Goal: Task Accomplishment & Management: Manage account settings

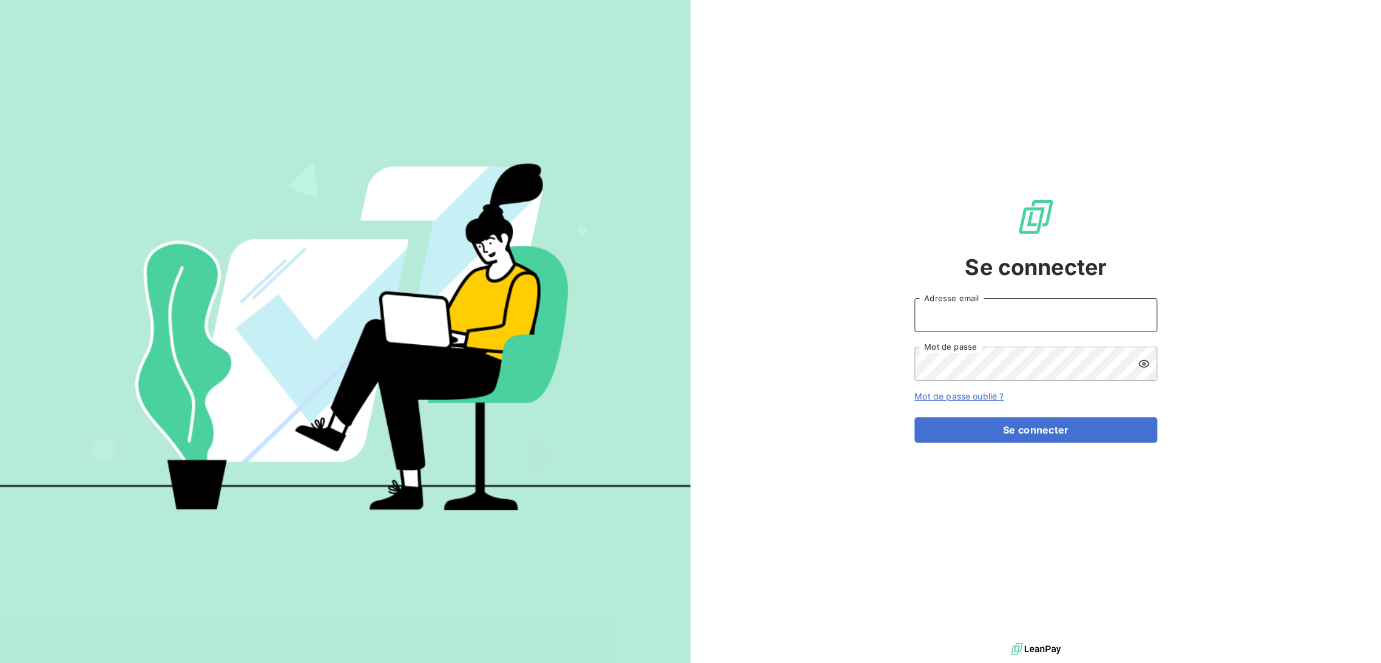
type input "[EMAIL_ADDRESS][DOMAIN_NAME]"
click at [1000, 442] on div "Se connecter [EMAIL_ADDRESS][DOMAIN_NAME] Adresse email Mot de passe Mot de pas…" at bounding box center [1035, 320] width 243 height 640
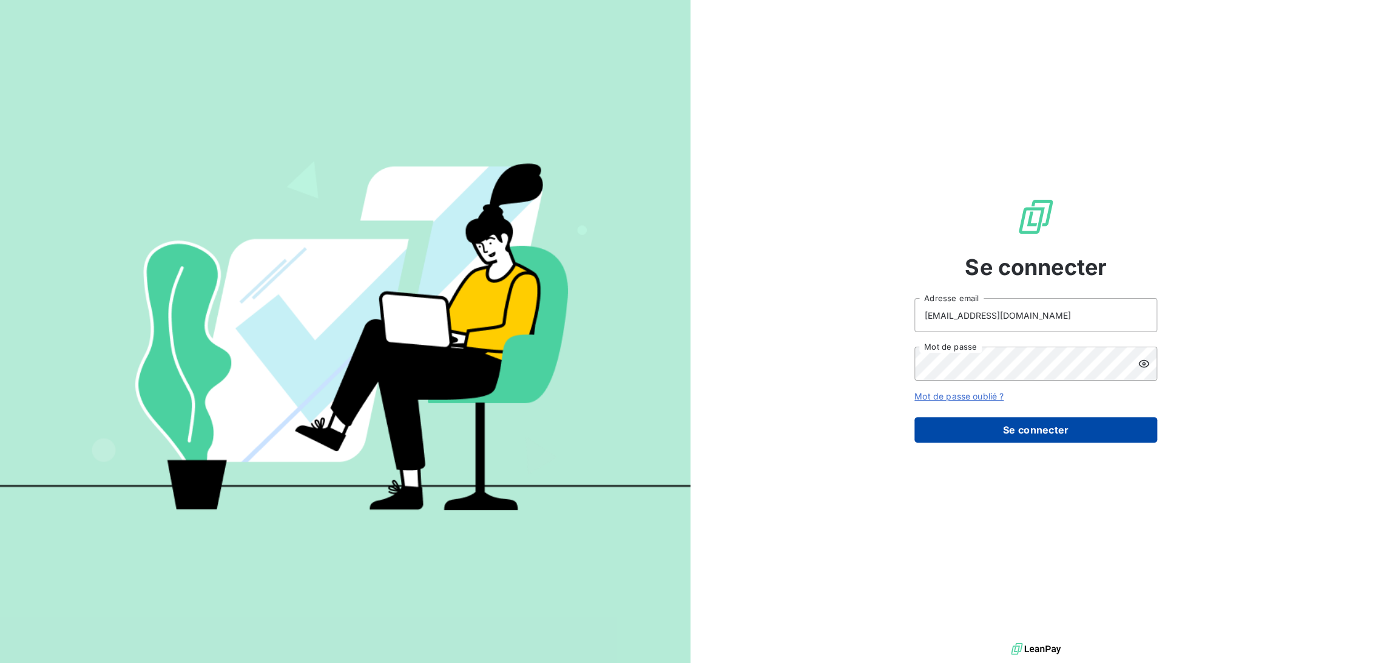
click at [995, 438] on button "Se connecter" at bounding box center [1035, 429] width 243 height 25
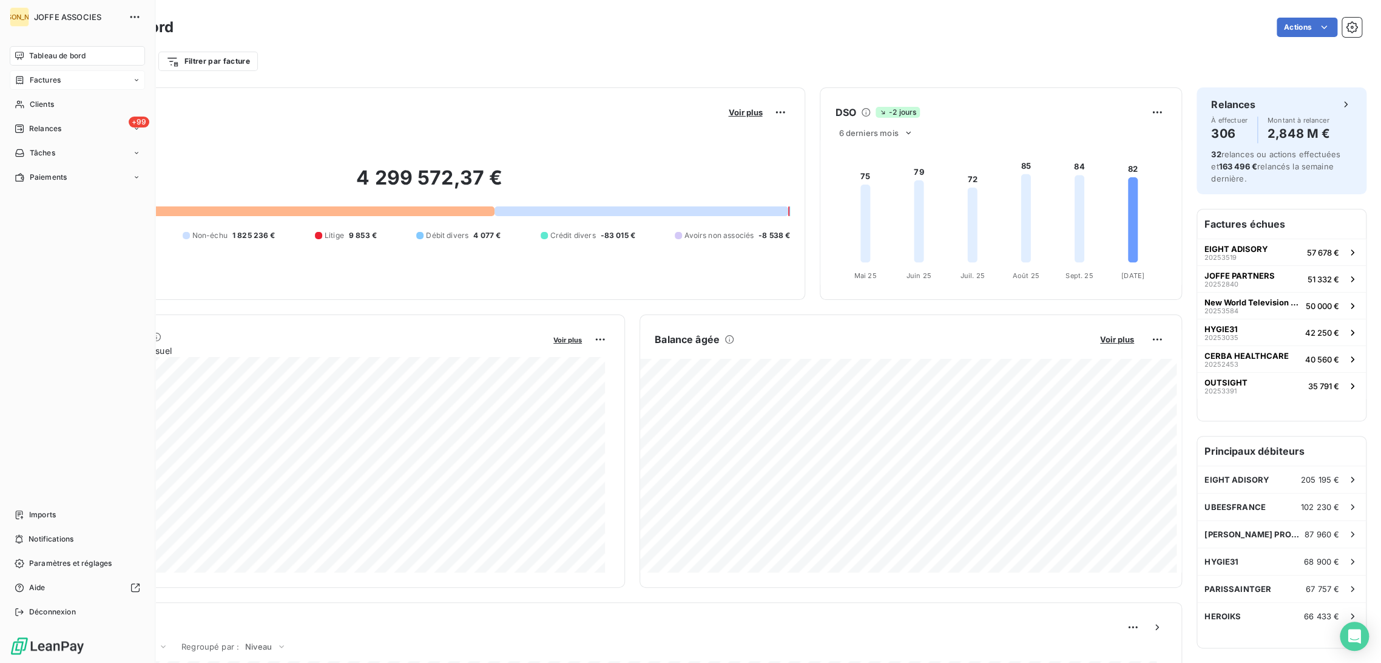
click at [33, 78] on span "Factures" at bounding box center [45, 80] width 31 height 11
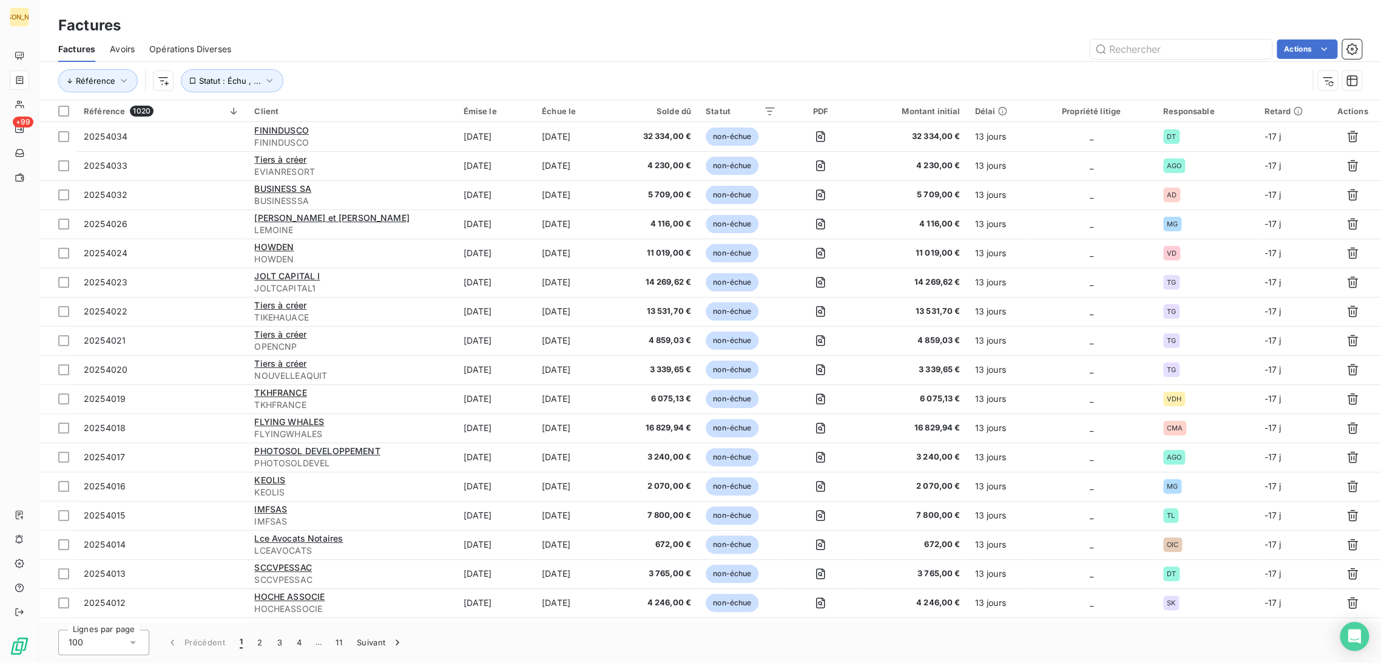
click at [161, 86] on html "JA +99 Factures Factures Avoirs Opérations Diverses Actions Référence Statut : …" at bounding box center [690, 331] width 1381 height 663
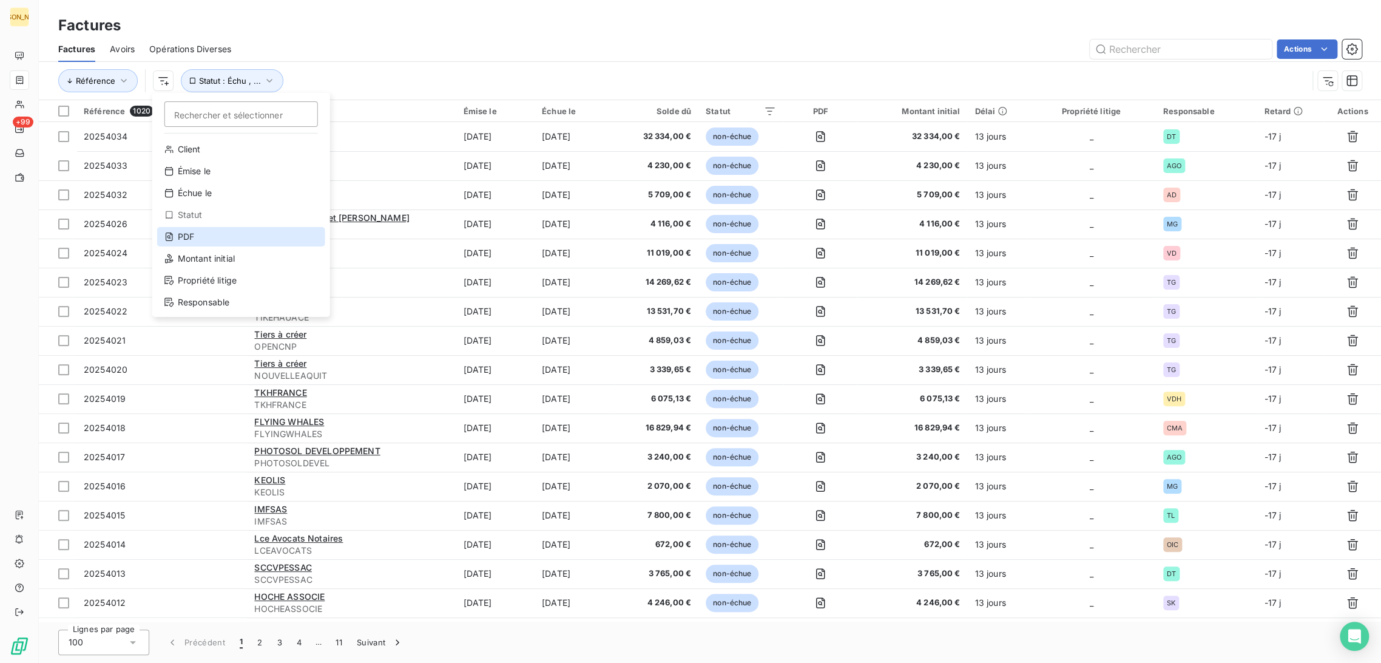
click at [200, 235] on div "PDF" at bounding box center [241, 236] width 168 height 19
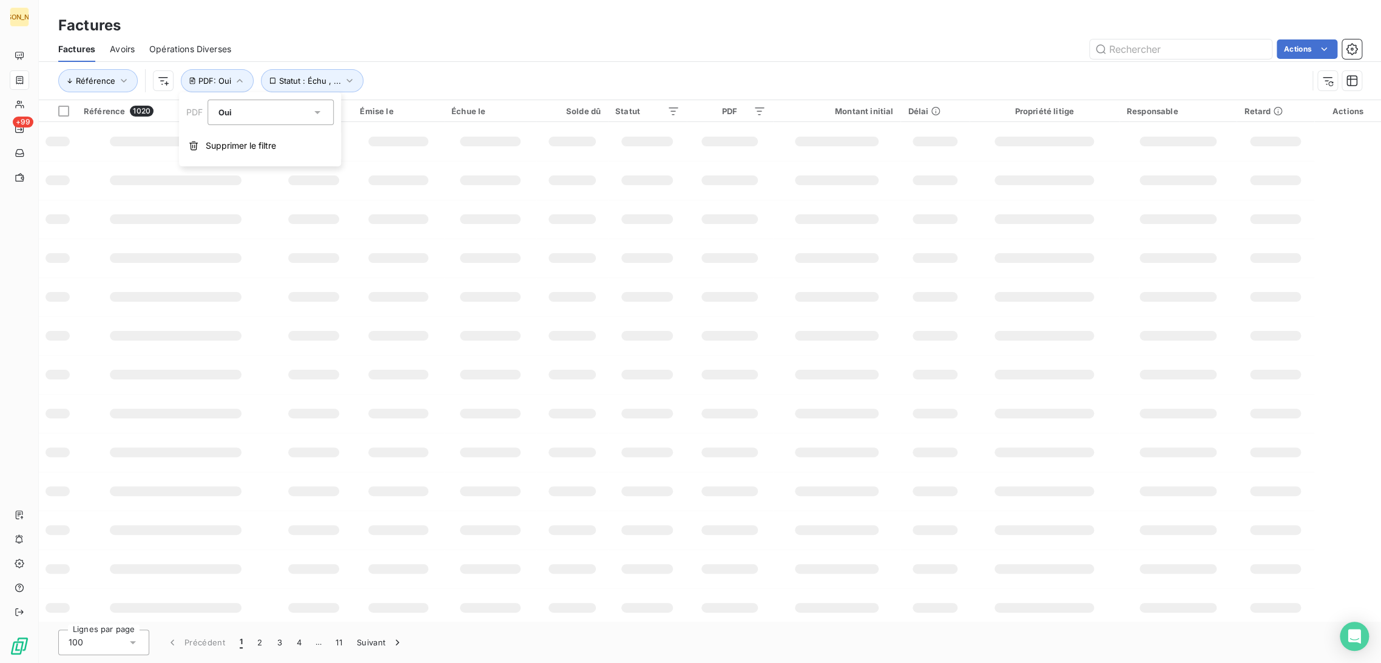
click at [277, 112] on div "Oui" at bounding box center [264, 112] width 93 height 17
click at [249, 166] on li "Non" at bounding box center [271, 163] width 126 height 22
click at [390, 32] on div "Factures" at bounding box center [710, 26] width 1342 height 22
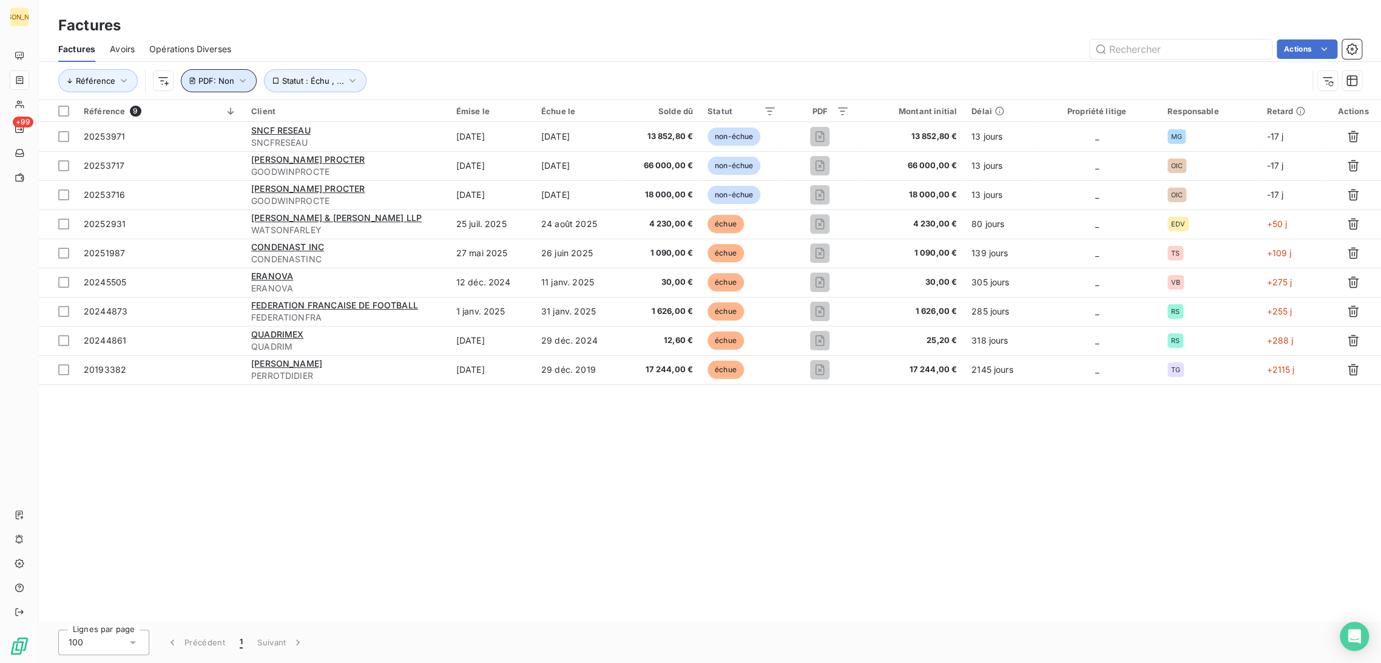
click at [205, 83] on span "PDF : Non" at bounding box center [216, 81] width 36 height 10
click at [223, 144] on span "Supprimer le filtre" at bounding box center [241, 146] width 70 height 12
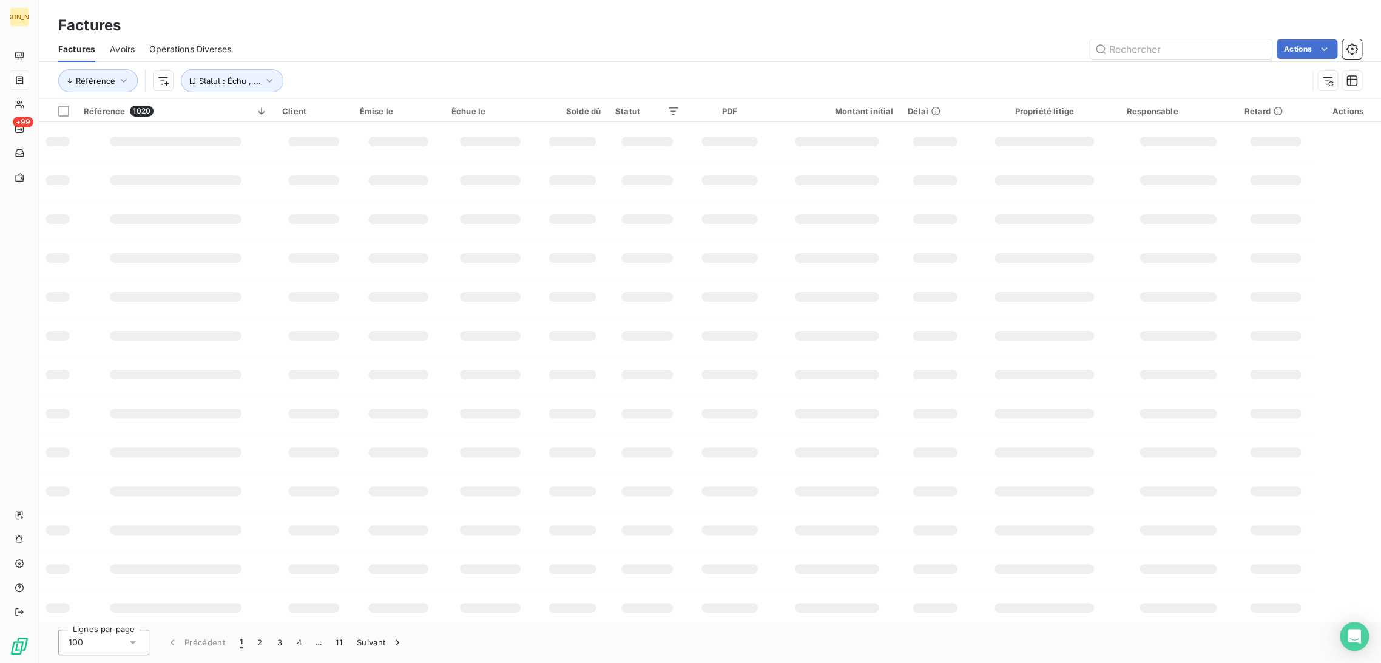
click at [341, 49] on div "Actions" at bounding box center [804, 48] width 1116 height 19
